Goal: Task Accomplishment & Management: Manage account settings

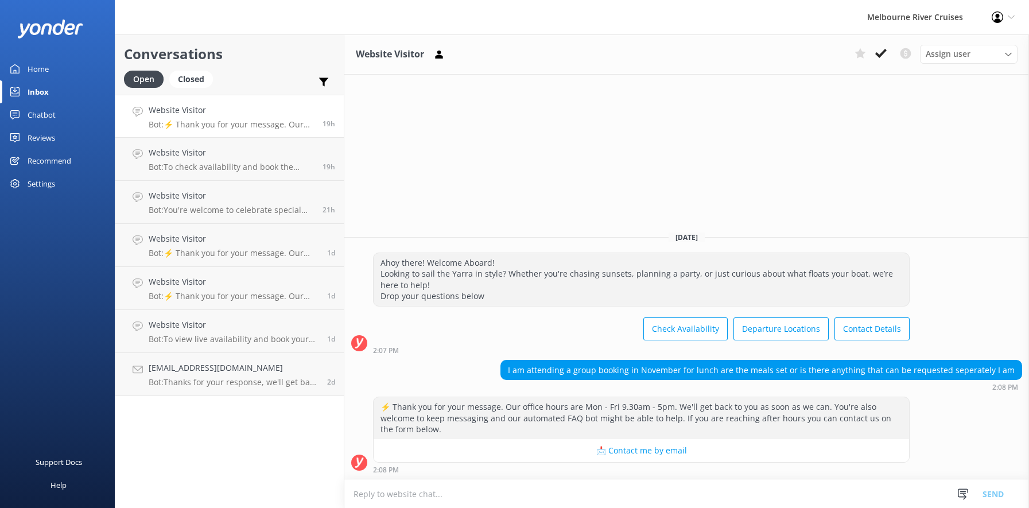
click at [34, 63] on div "Home" at bounding box center [38, 68] width 21 height 23
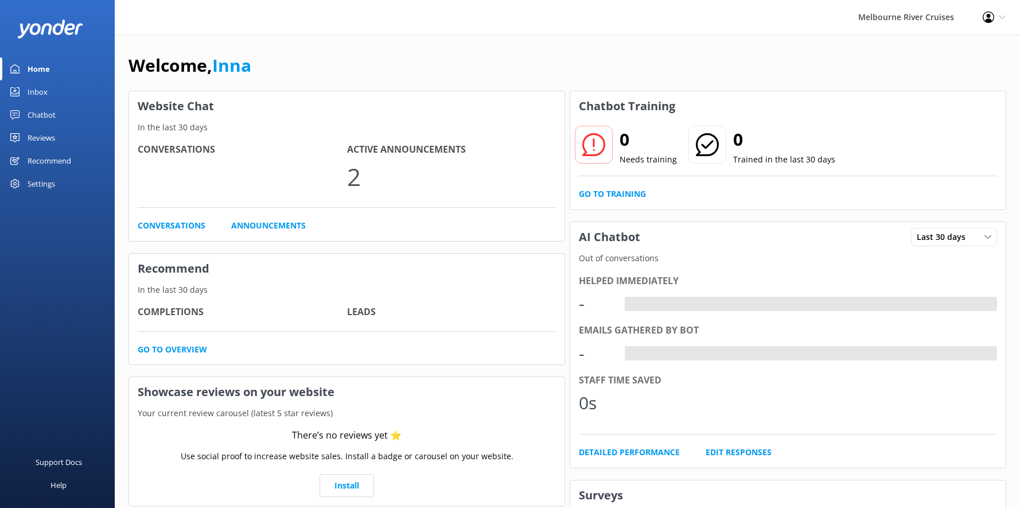
click at [33, 95] on div "Inbox" at bounding box center [38, 91] width 20 height 23
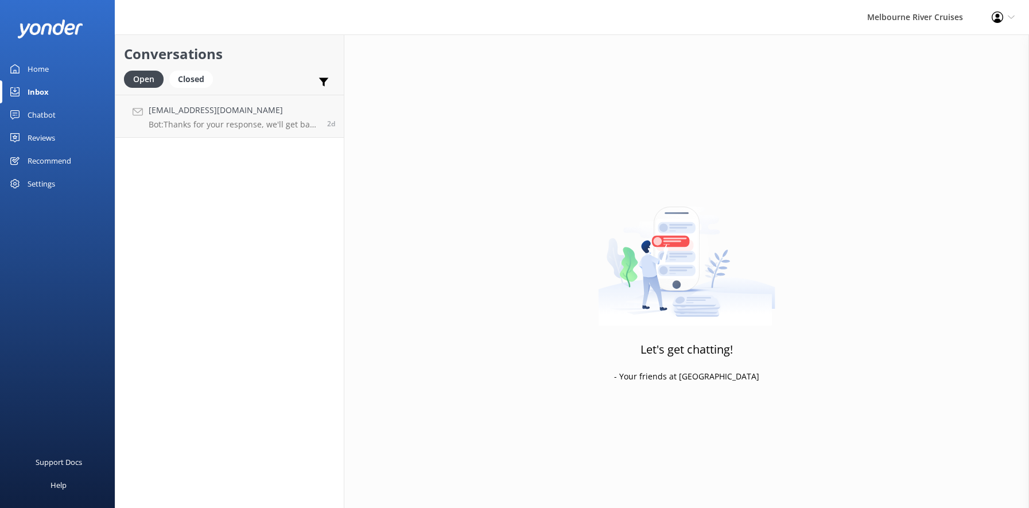
click at [28, 69] on div "Home" at bounding box center [38, 68] width 21 height 23
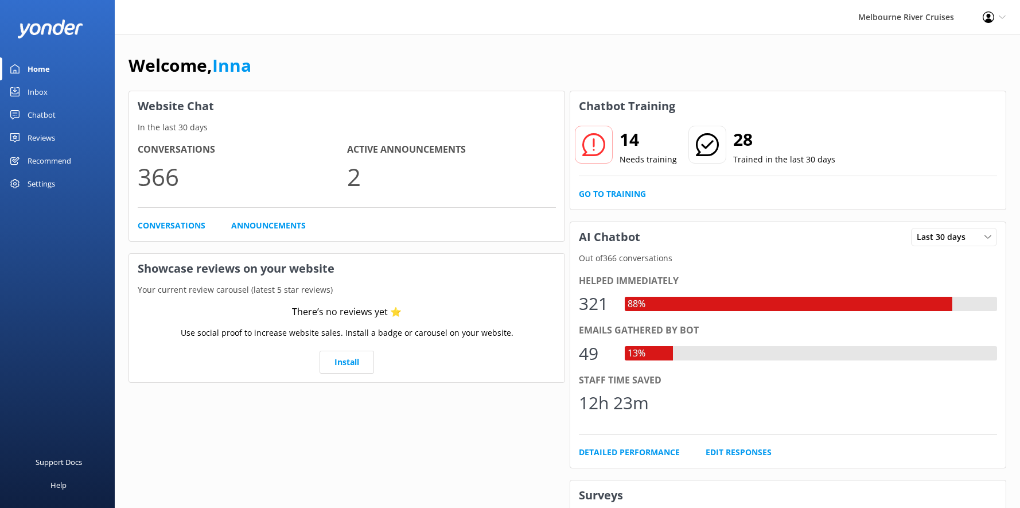
click at [35, 95] on div "Inbox" at bounding box center [38, 91] width 20 height 23
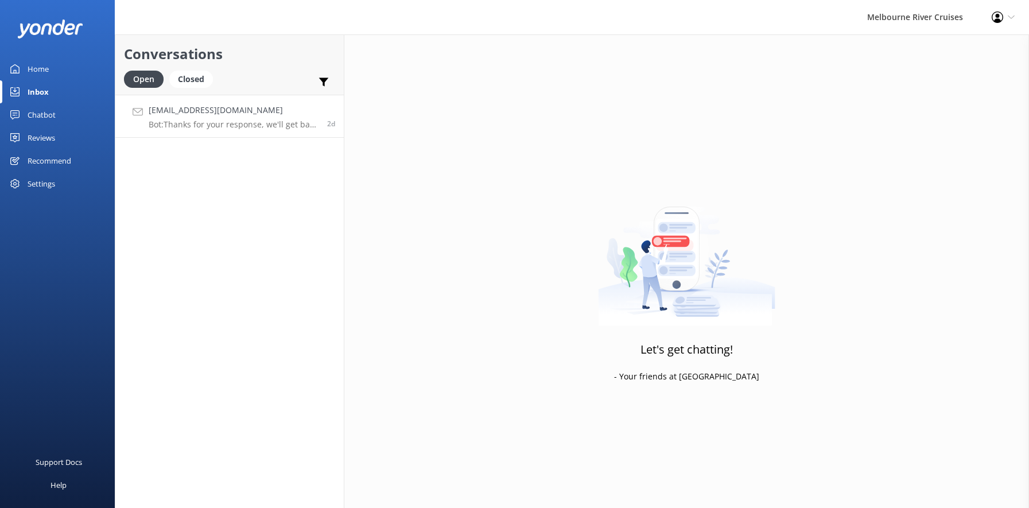
click at [201, 120] on p "Bot: Thanks for your response, we'll get back to you as soon as we can during o…" at bounding box center [234, 124] width 170 height 10
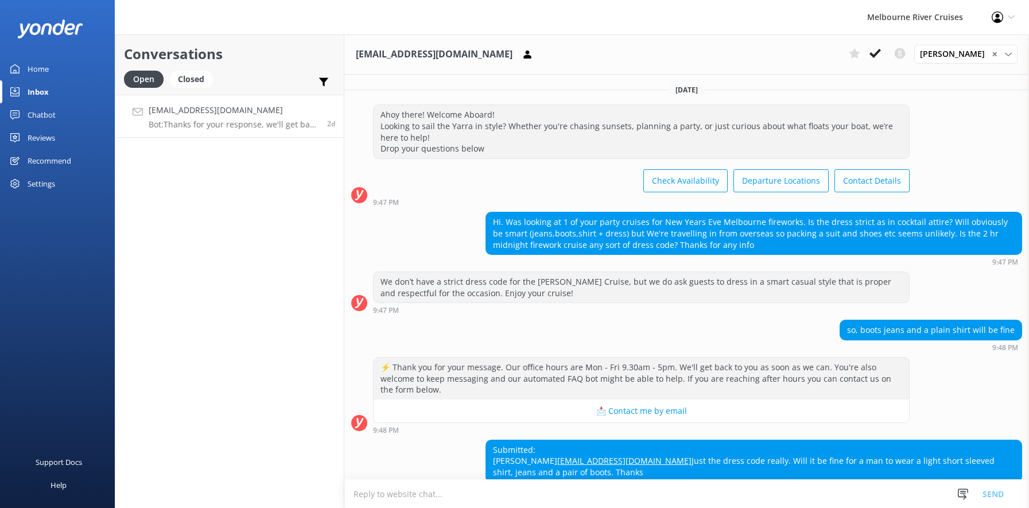
scroll to position [123, 0]
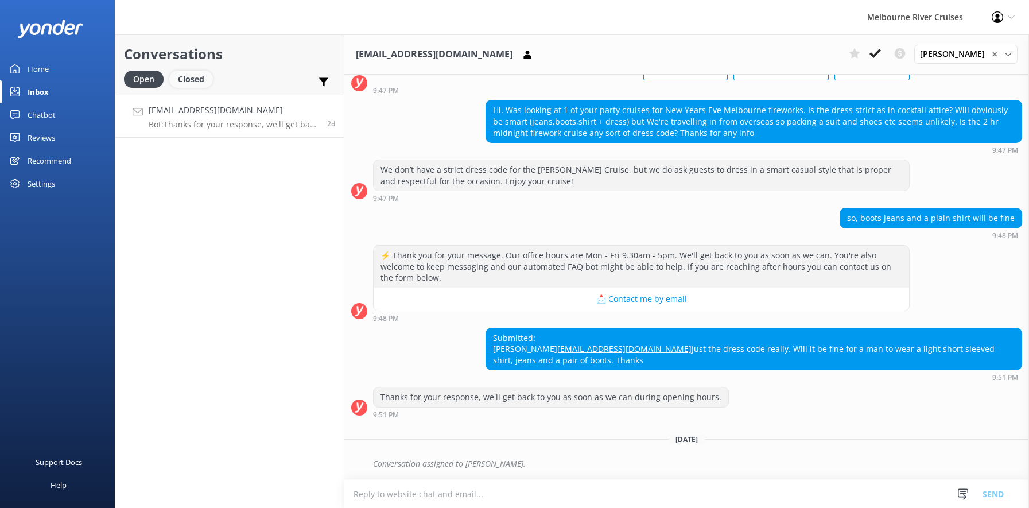
click at [184, 79] on div "Closed" at bounding box center [191, 79] width 44 height 17
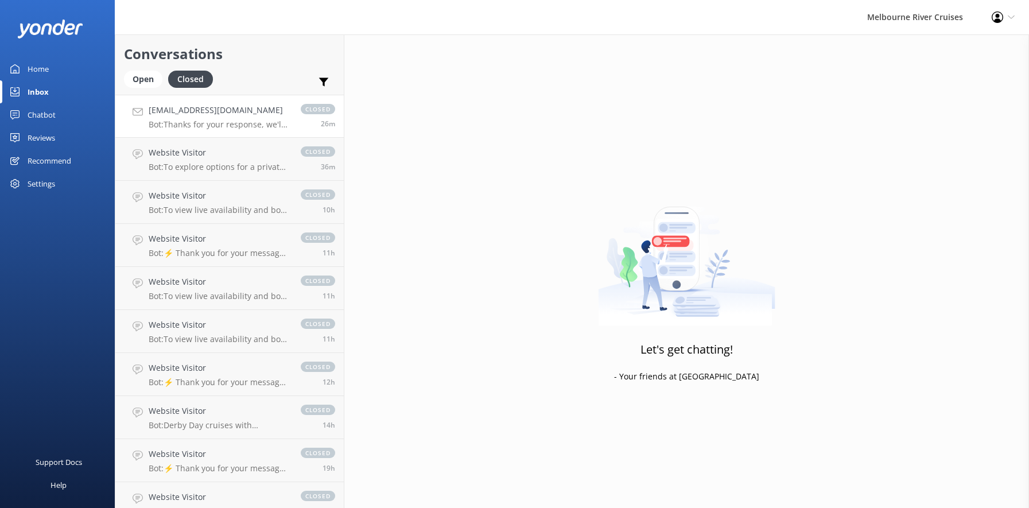
click at [182, 115] on h4 "[EMAIL_ADDRESS][DOMAIN_NAME]" at bounding box center [219, 110] width 141 height 13
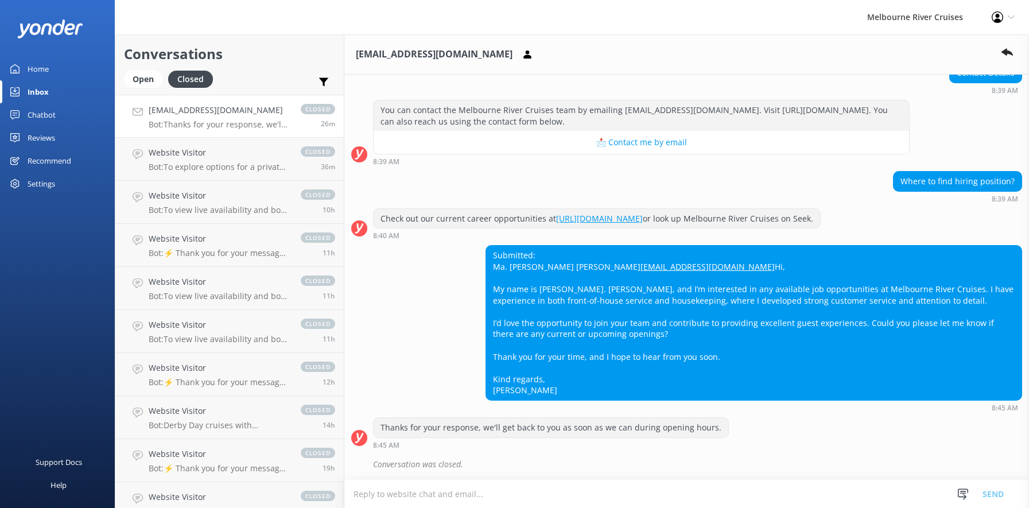
scroll to position [172, 0]
click at [188, 161] on div "Website Visitor Bot: To explore options for a private function or event for 12 …" at bounding box center [219, 158] width 141 height 25
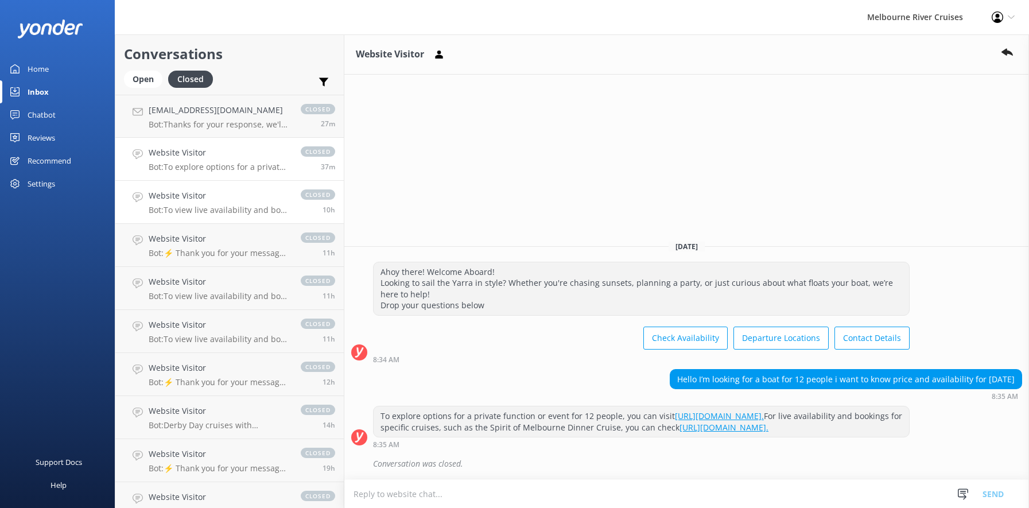
click at [192, 204] on div "Website Visitor Bot: To view live availability and book your Melbourne River Cr…" at bounding box center [219, 201] width 141 height 25
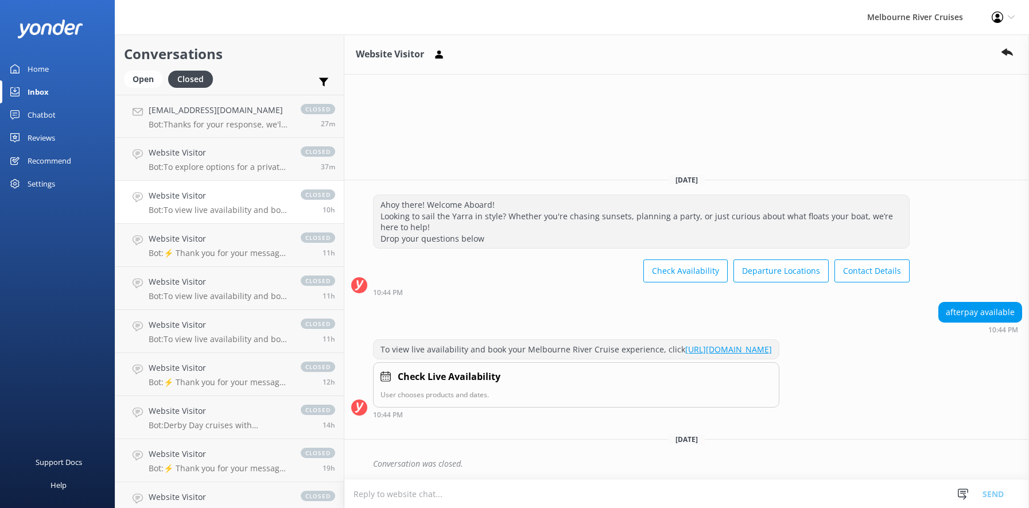
click at [32, 68] on div "Home" at bounding box center [38, 68] width 21 height 23
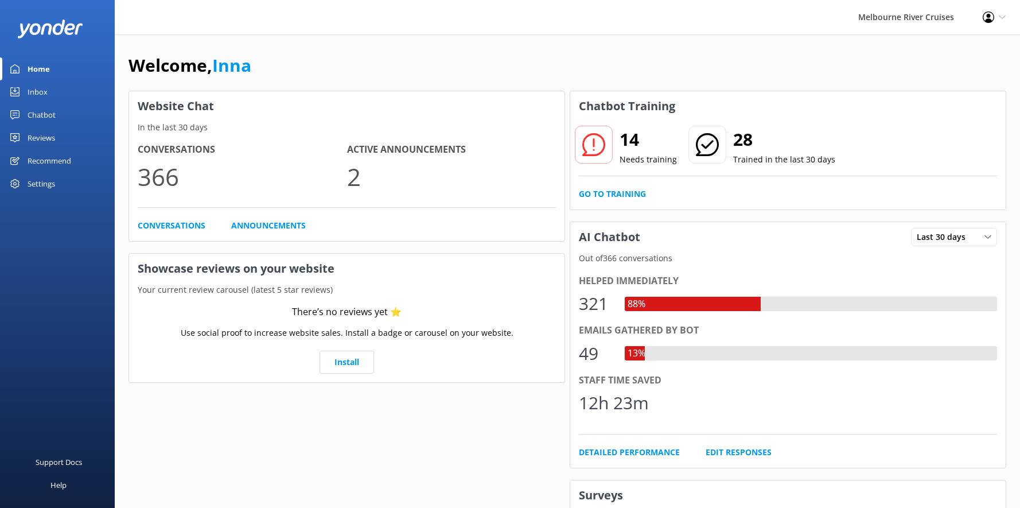
click at [36, 94] on div "Inbox" at bounding box center [38, 91] width 20 height 23
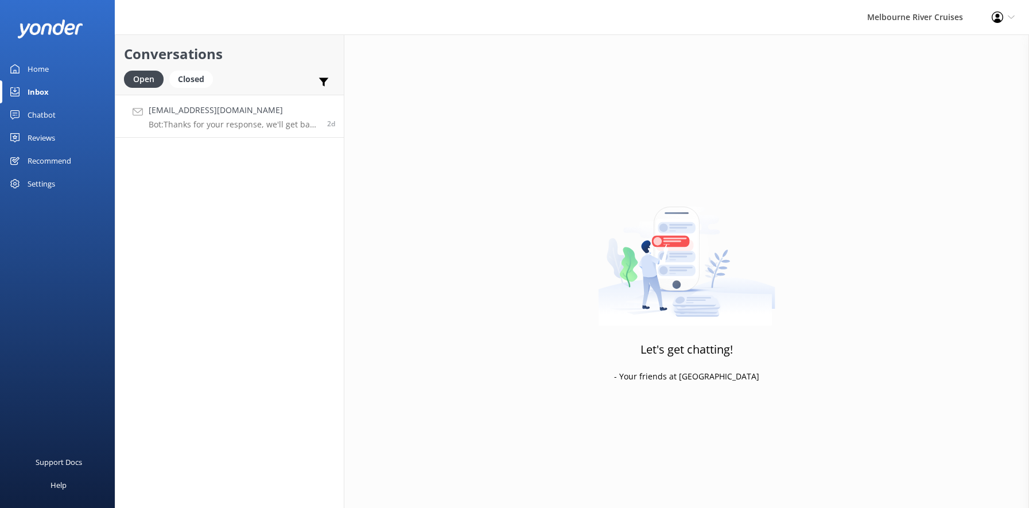
click at [207, 121] on p "Bot: Thanks for your response, we'll get back to you as soon as we can during o…" at bounding box center [234, 124] width 170 height 10
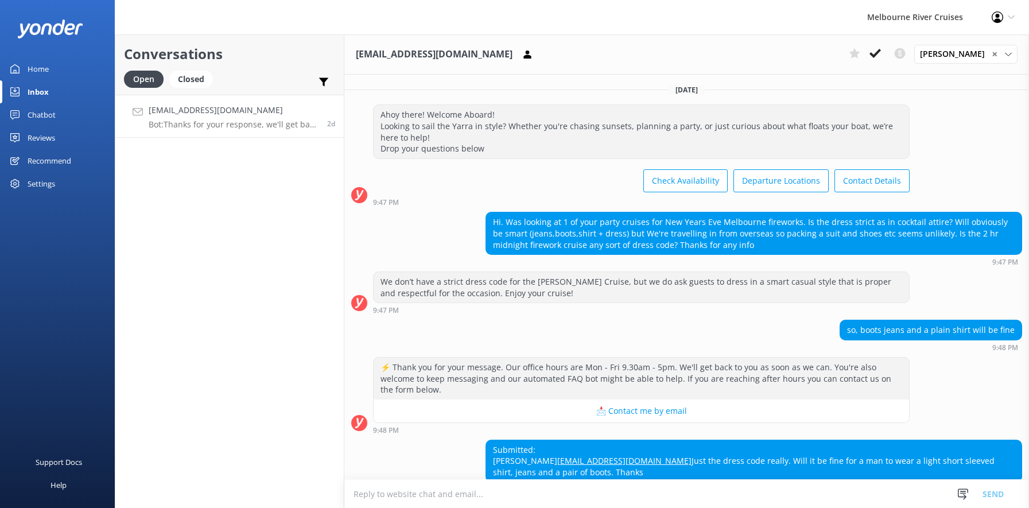
scroll to position [123, 0]
